Goal: Information Seeking & Learning: Learn about a topic

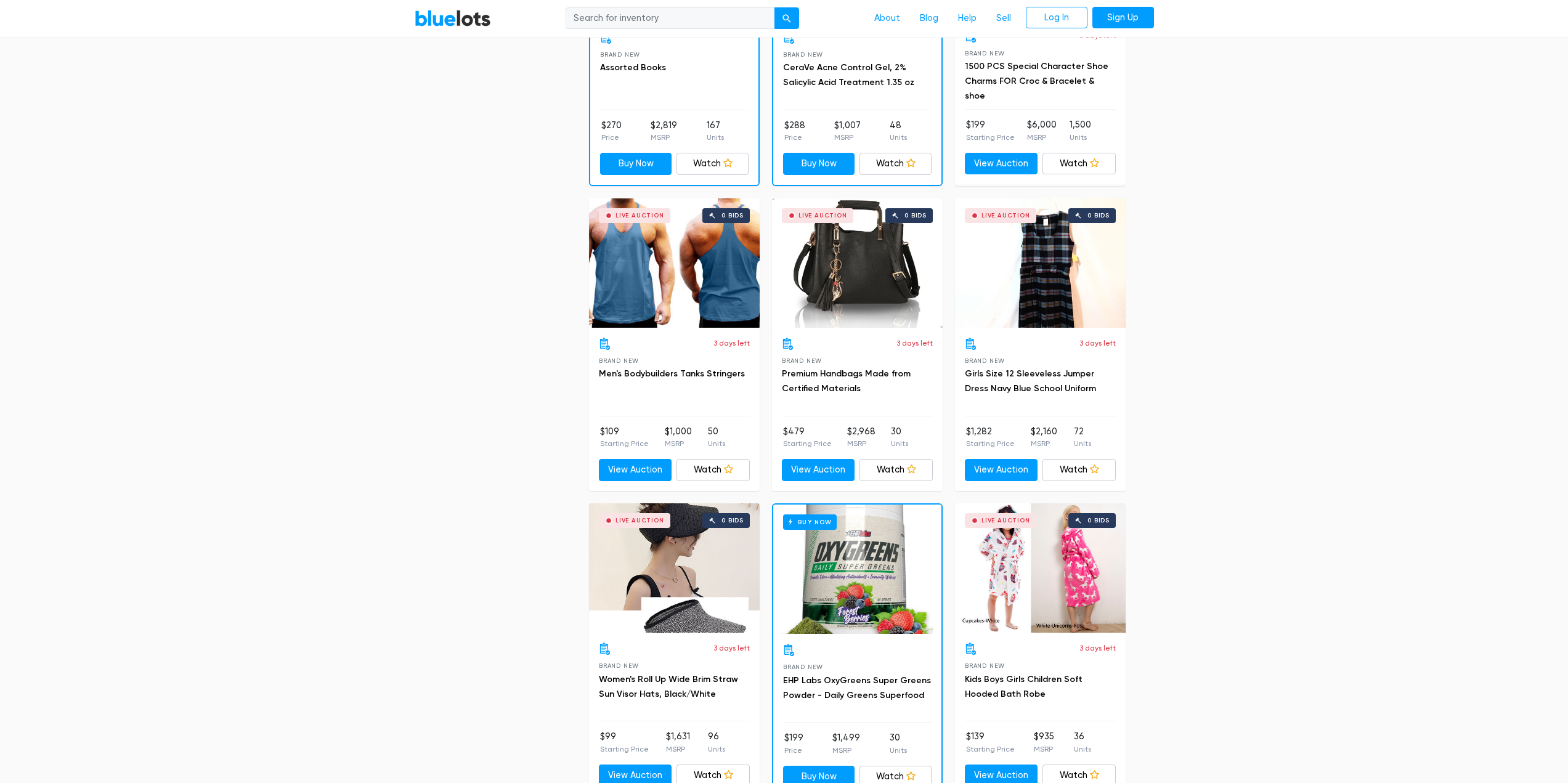
scroll to position [369, 0]
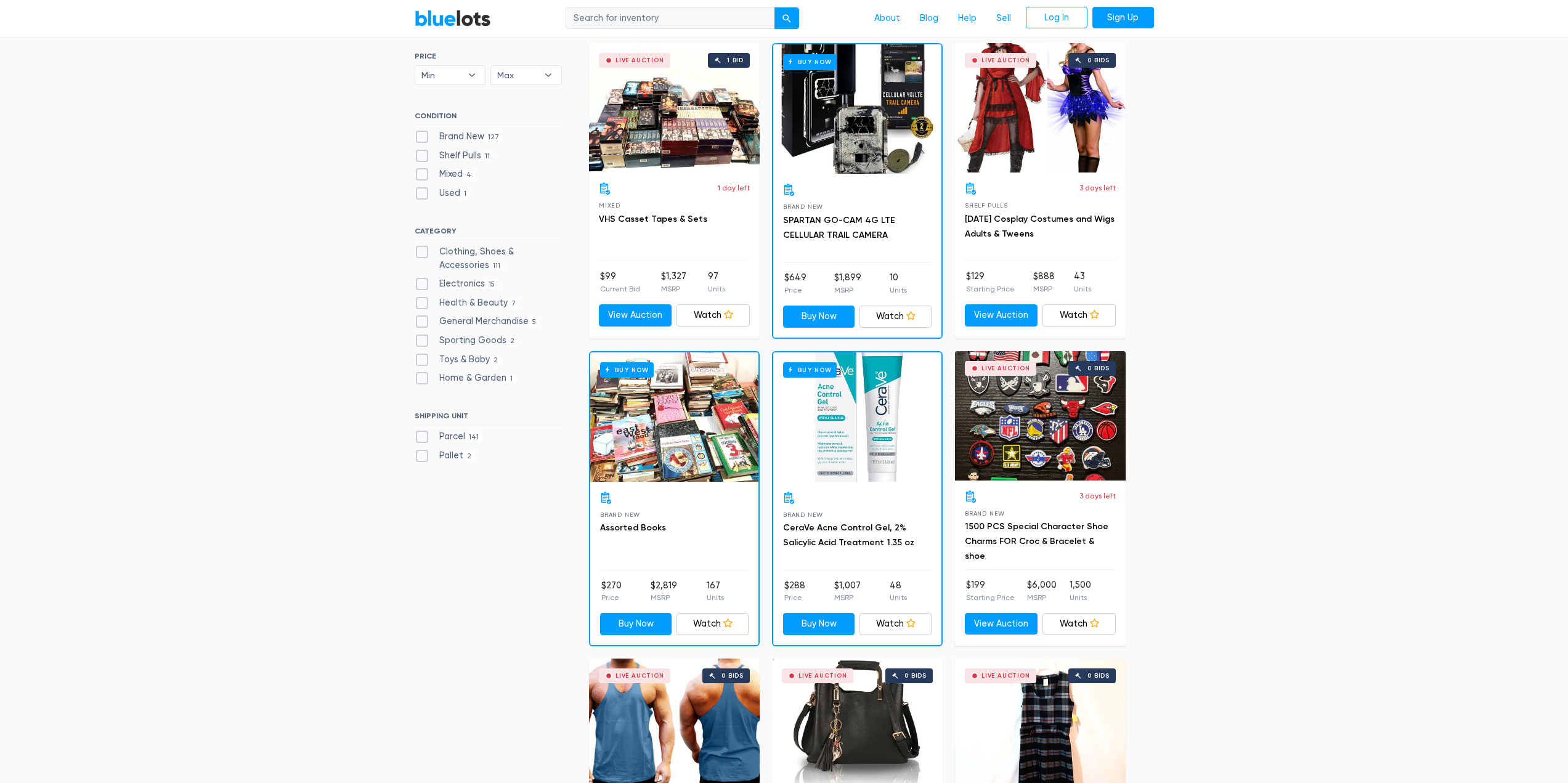
click at [419, 155] on label "Shelf Pulls 11" at bounding box center [455, 156] width 80 height 14
click at [419, 155] on Pulls"] "Shelf Pulls 11" at bounding box center [419, 153] width 8 height 8
checkbox Pulls"] "true"
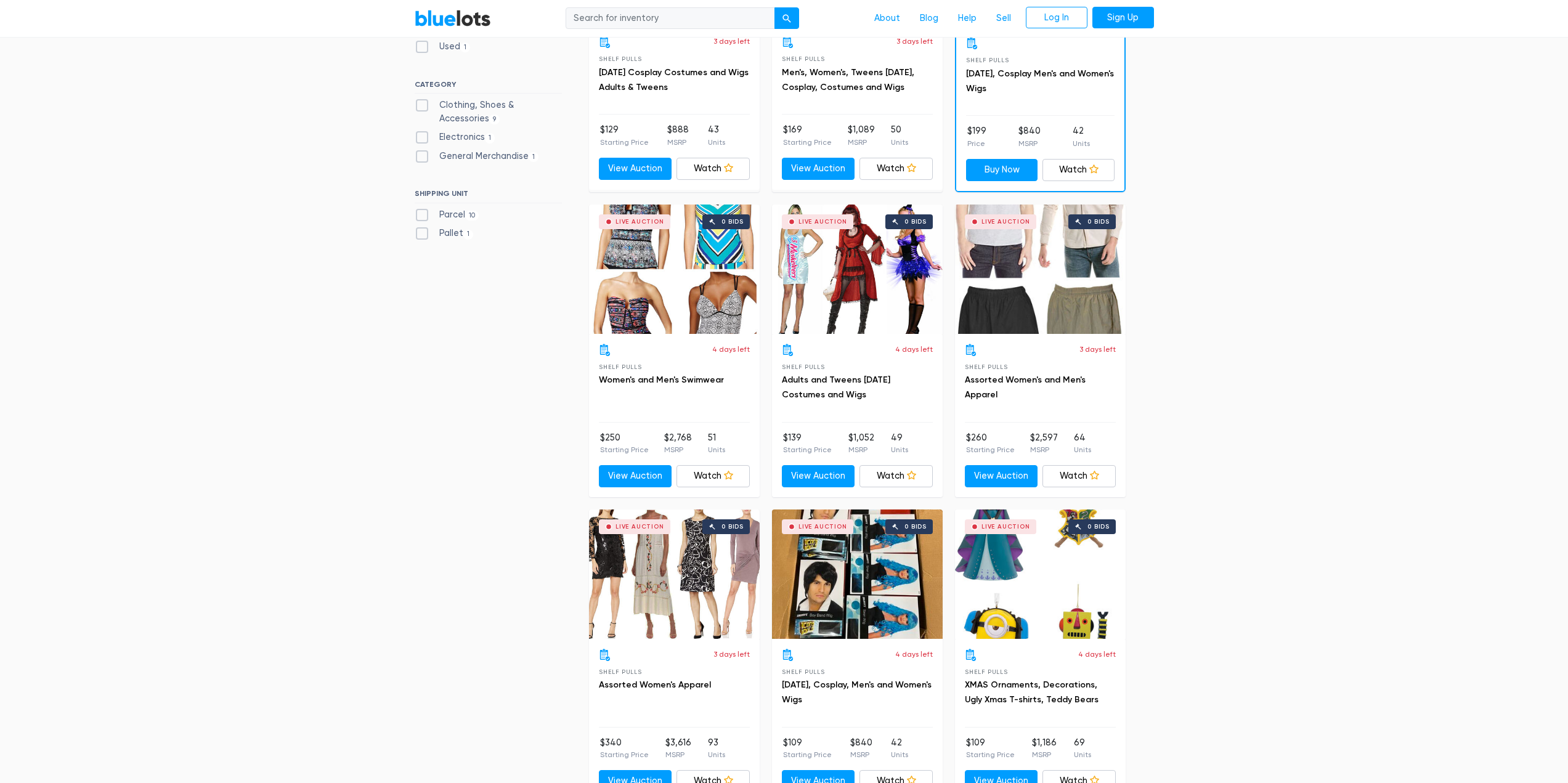
scroll to position [184, 0]
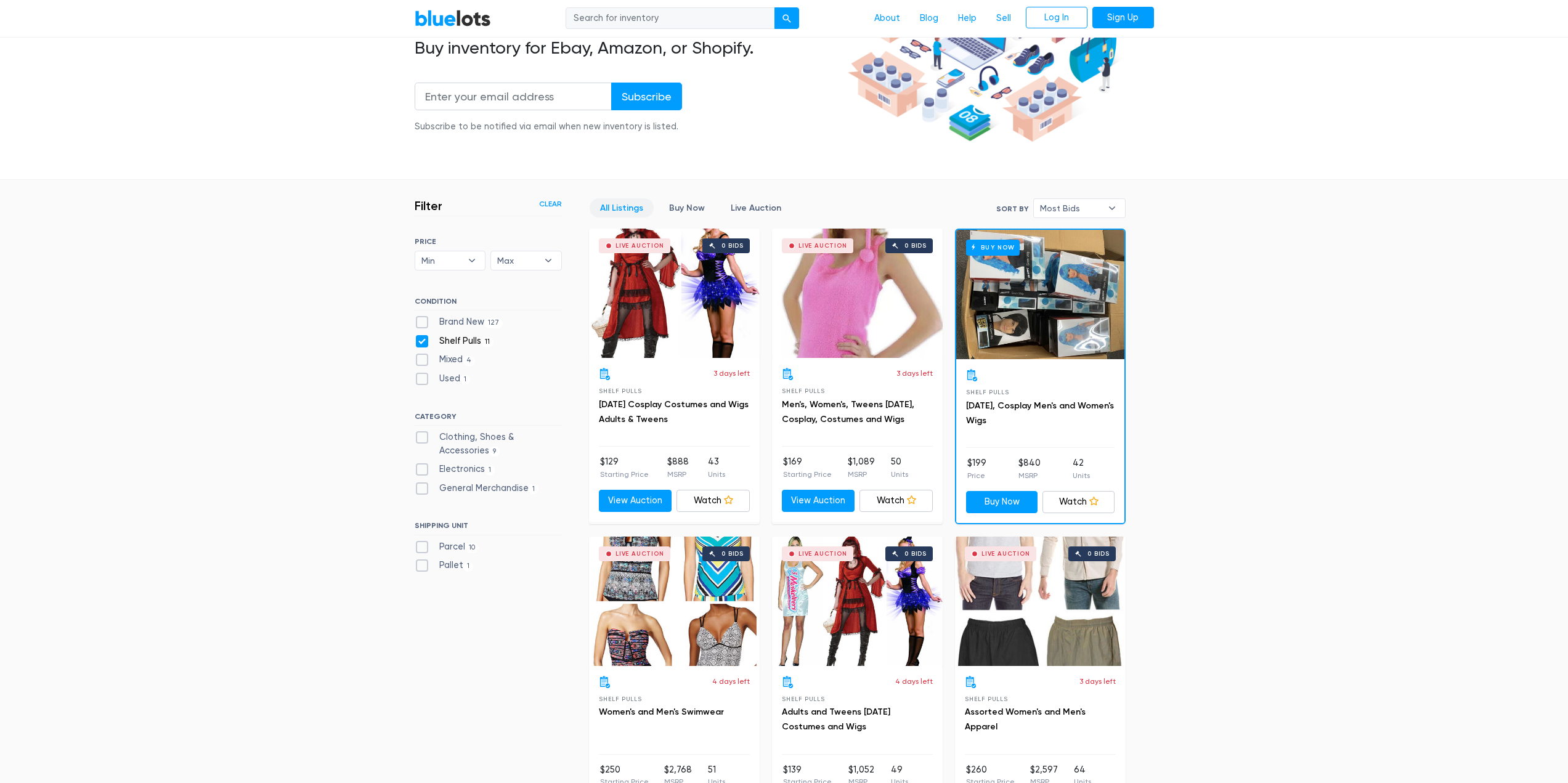
click at [417, 345] on label "Shelf Pulls 11" at bounding box center [455, 341] width 80 height 14
click at [417, 343] on Pulls"] "Shelf Pulls 11" at bounding box center [419, 338] width 8 height 8
checkbox Pulls"] "false"
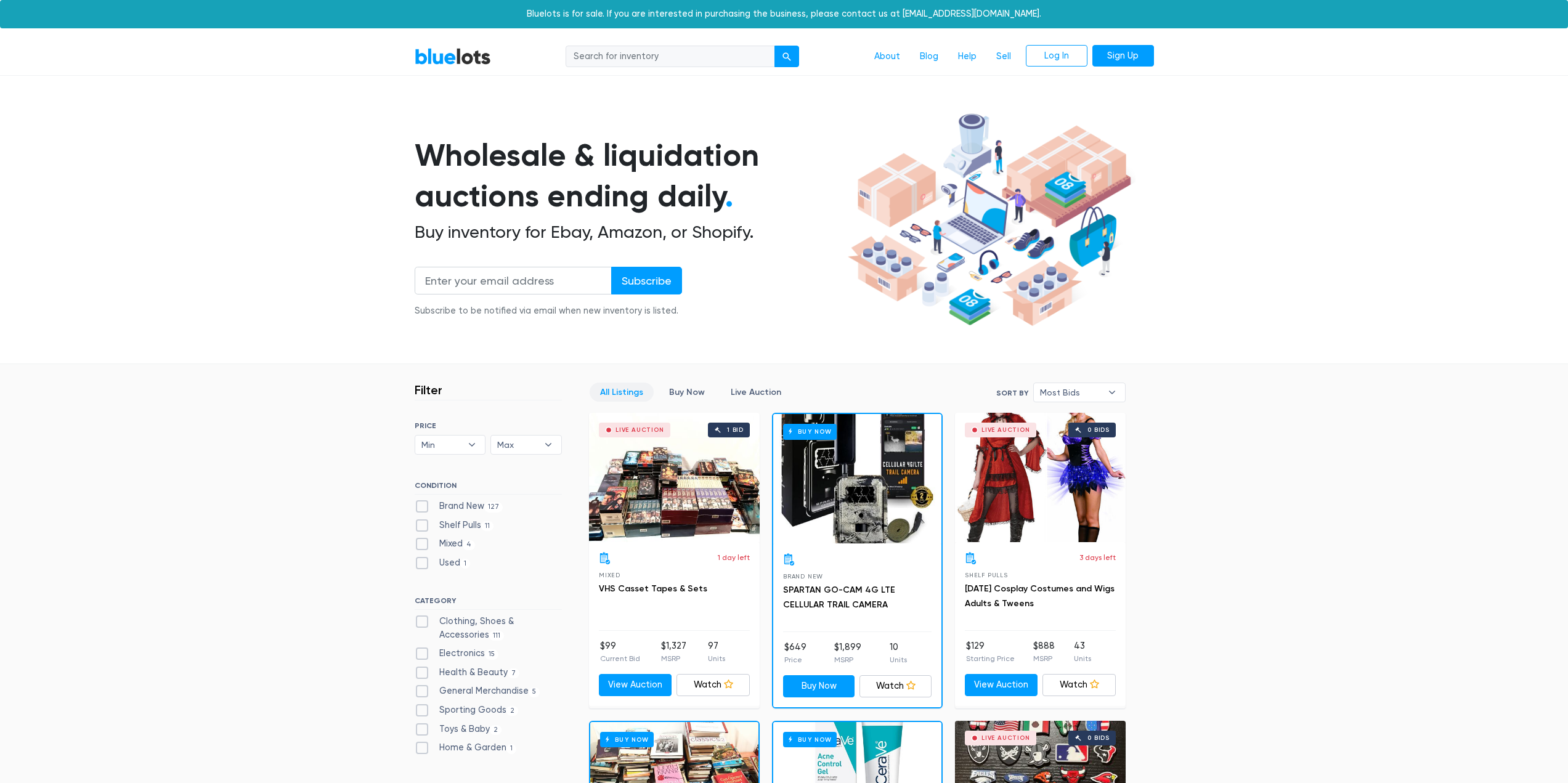
scroll to position [331, 0]
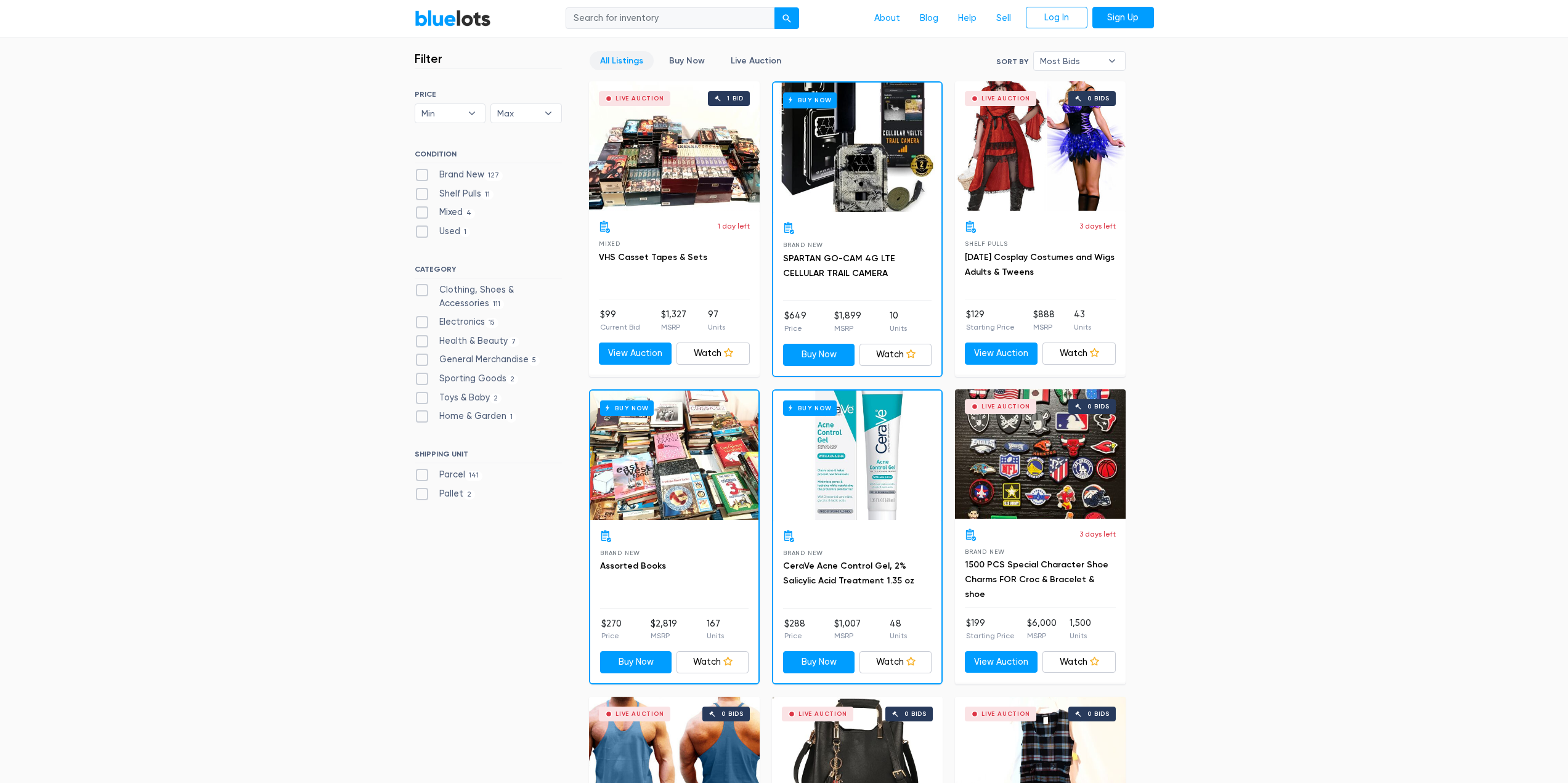
click at [419, 500] on label "Pallet 2" at bounding box center [445, 494] width 61 height 14
click at [419, 495] on input "Pallet 2" at bounding box center [419, 491] width 8 height 8
checkbox input "true"
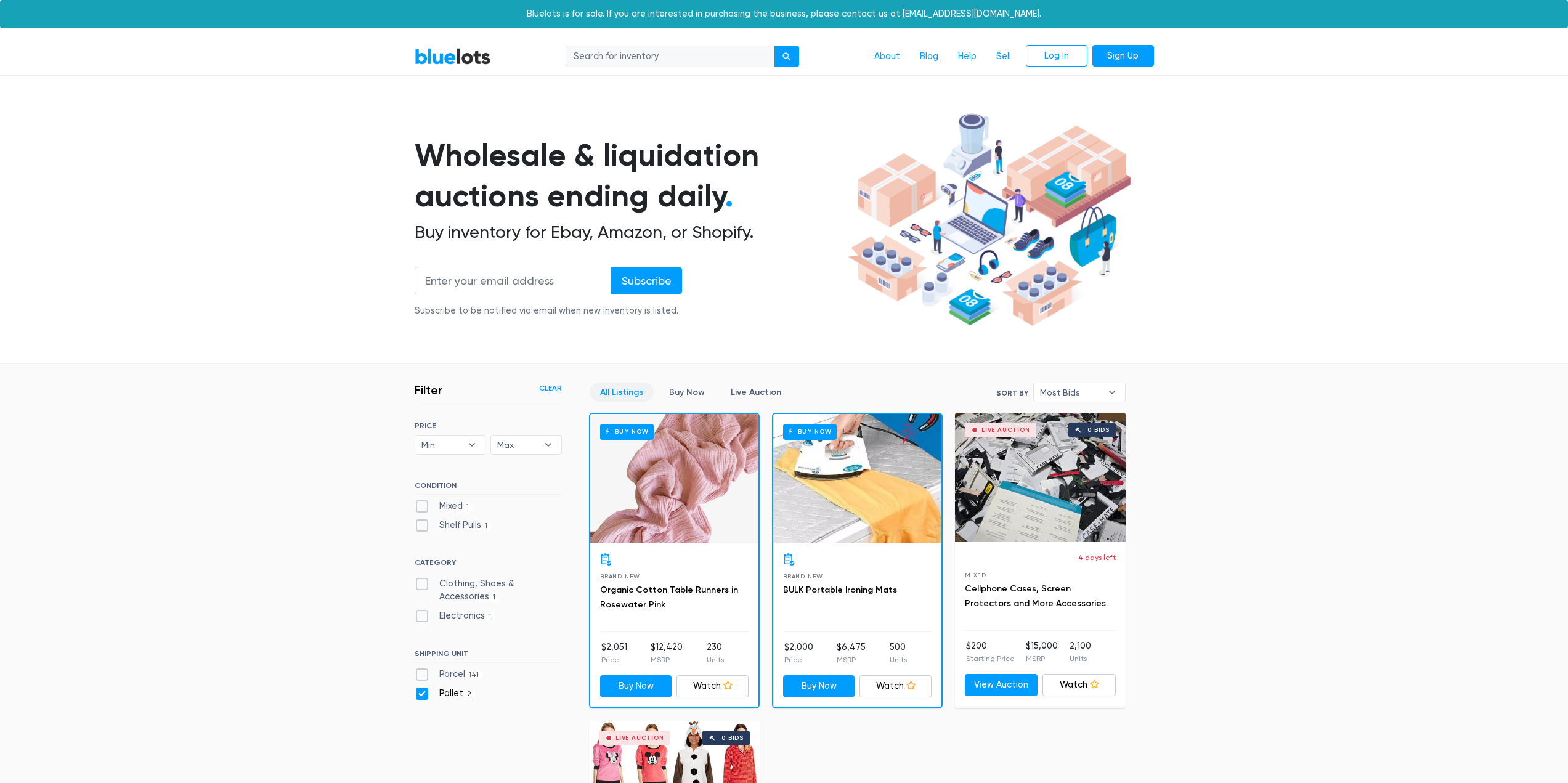
scroll to position [331, 0]
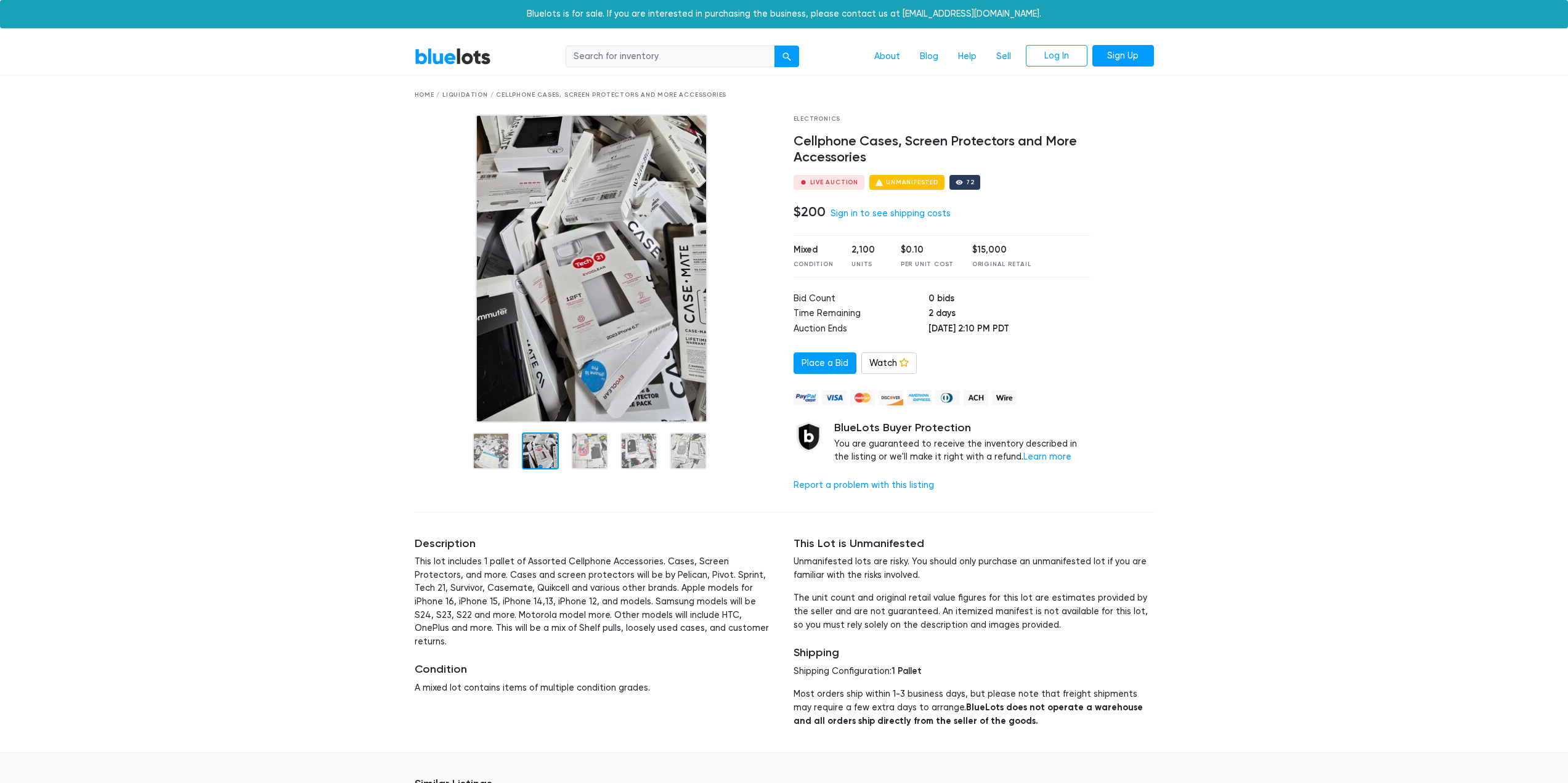
click at [886, 176] on div "Unmanifested" at bounding box center [907, 182] width 75 height 15
click at [881, 180] on div "Unmanifested" at bounding box center [907, 182] width 75 height 15
